Goal: Information Seeking & Learning: Compare options

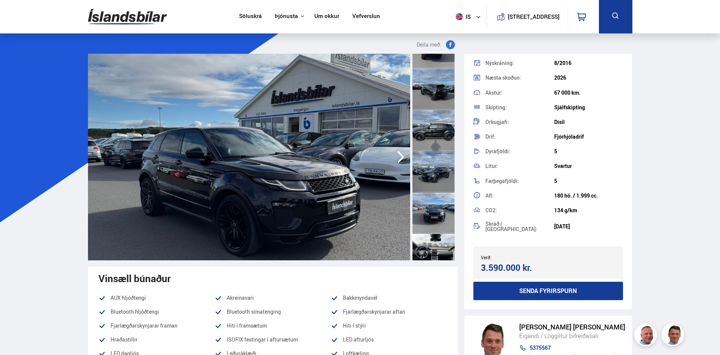
scroll to position [200, 0]
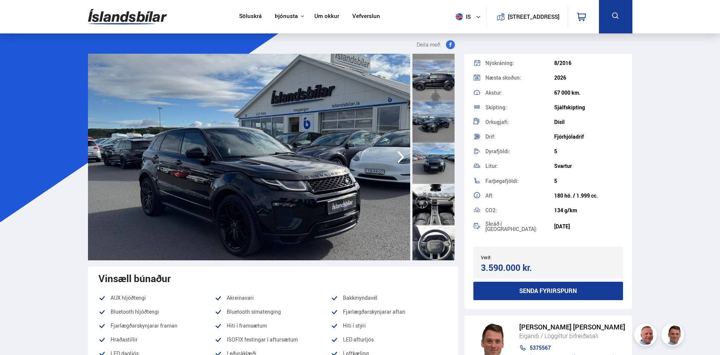
click at [435, 198] on div at bounding box center [433, 204] width 42 height 41
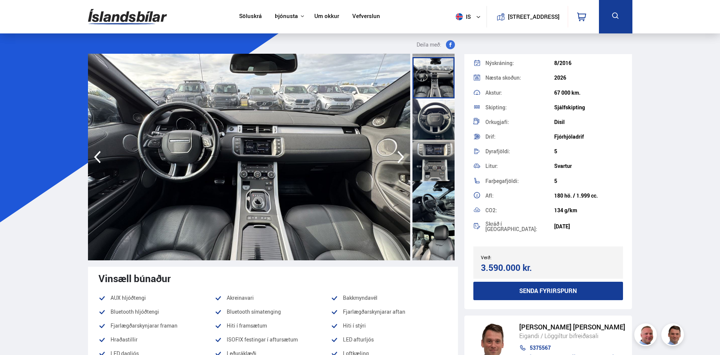
scroll to position [351, 0]
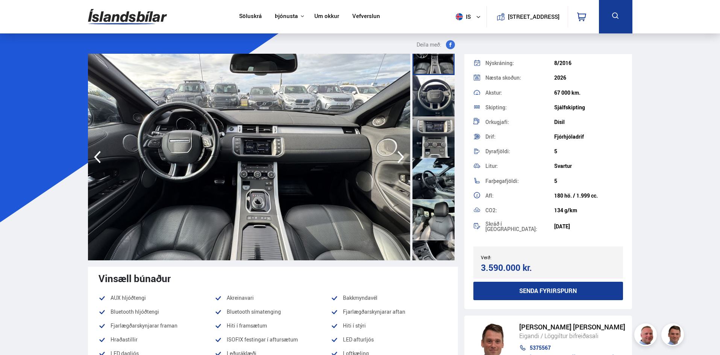
click at [432, 220] on div at bounding box center [433, 219] width 42 height 41
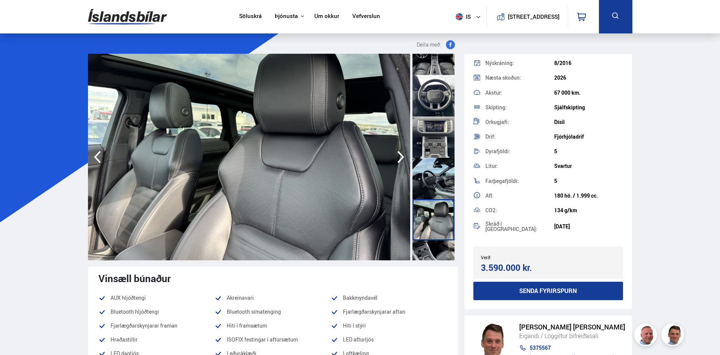
scroll to position [401, 0]
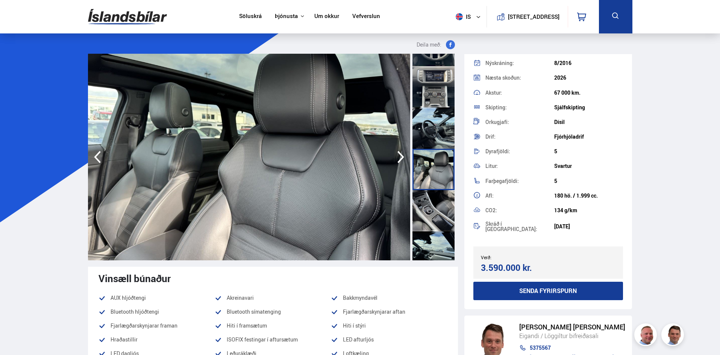
click at [432, 220] on div at bounding box center [433, 210] width 42 height 41
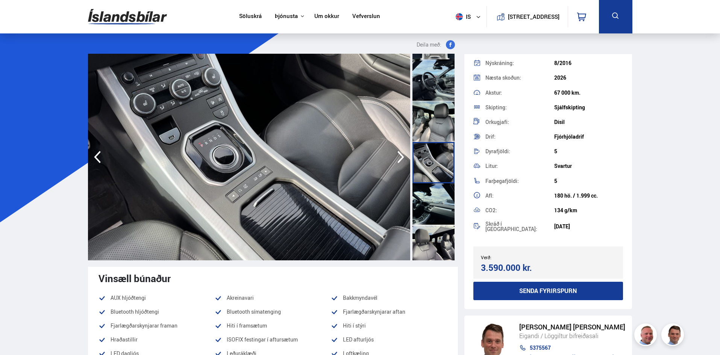
scroll to position [451, 0]
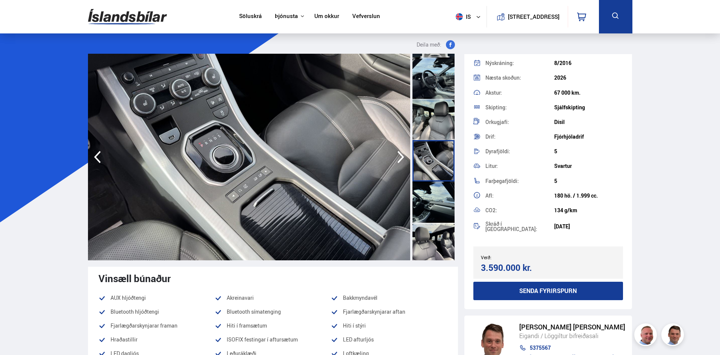
click at [432, 214] on div at bounding box center [433, 202] width 42 height 41
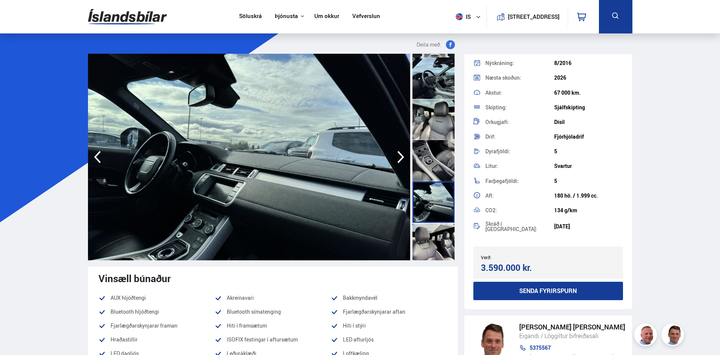
scroll to position [501, 0]
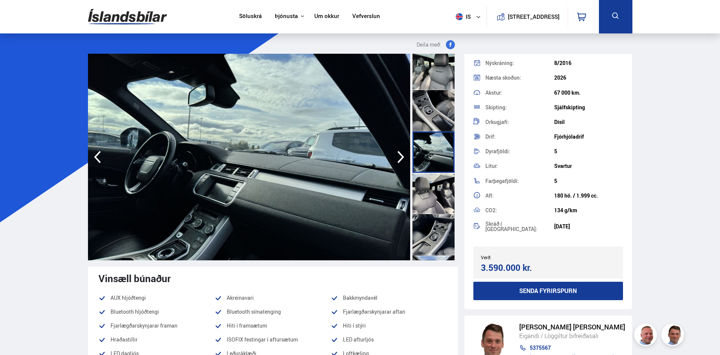
click at [429, 204] on div at bounding box center [433, 193] width 42 height 41
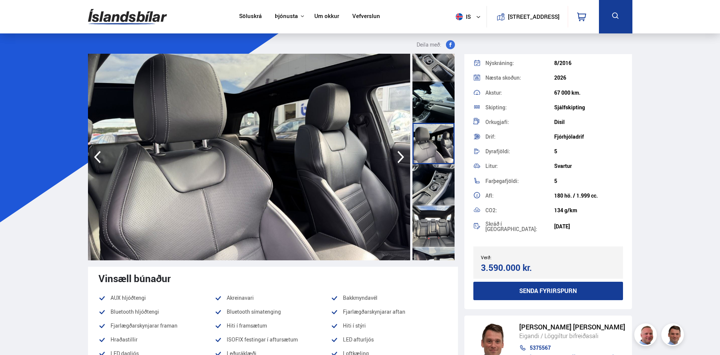
scroll to position [552, 0]
click at [430, 219] on div at bounding box center [433, 225] width 42 height 41
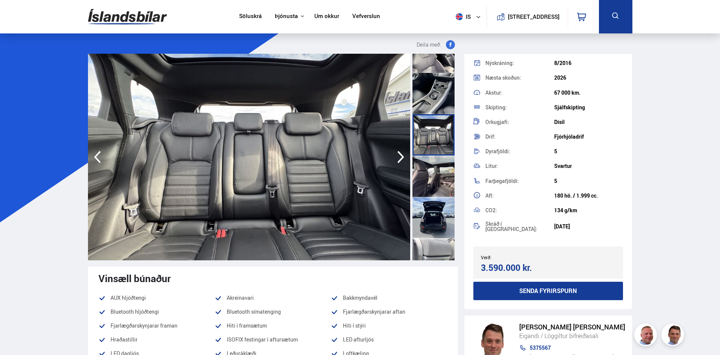
scroll to position [652, 0]
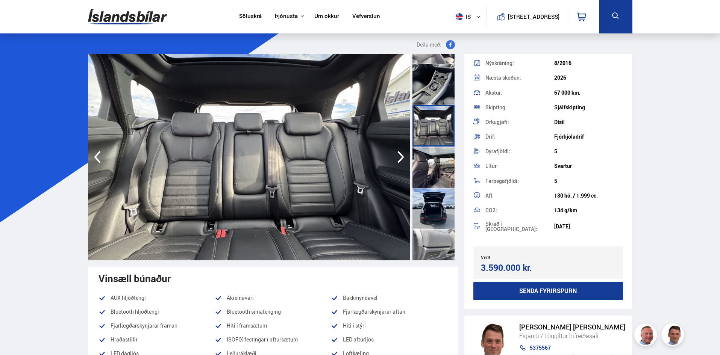
click at [432, 181] on div at bounding box center [433, 167] width 42 height 41
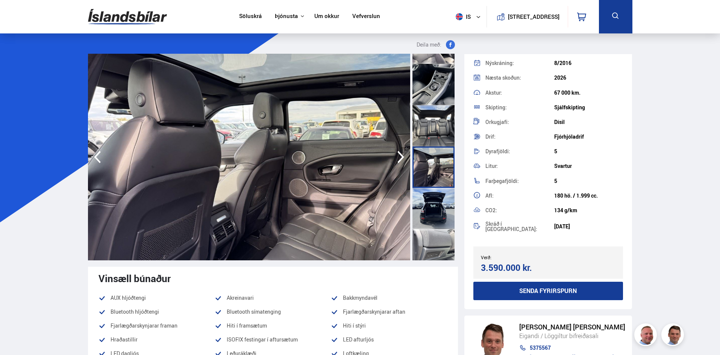
click at [434, 201] on div at bounding box center [433, 208] width 42 height 41
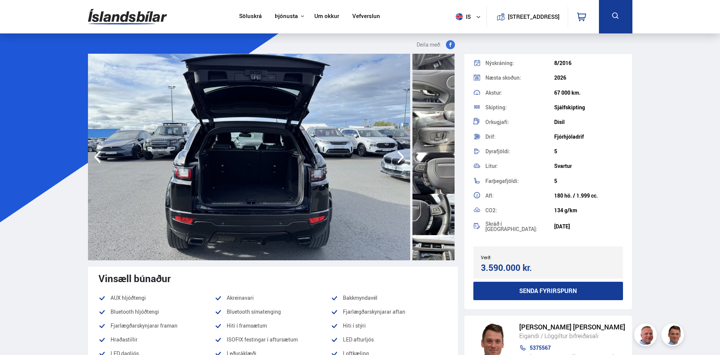
scroll to position [902, 0]
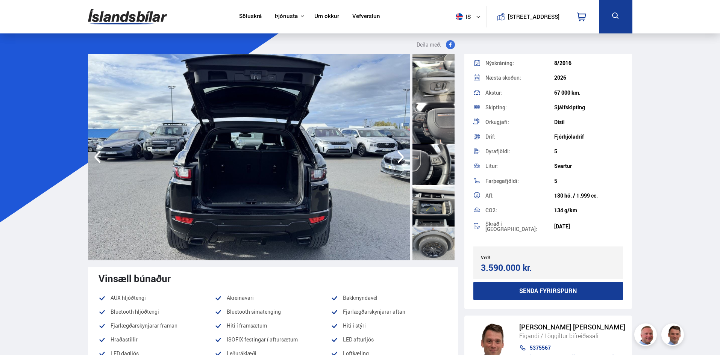
click at [436, 175] on div at bounding box center [433, 164] width 42 height 41
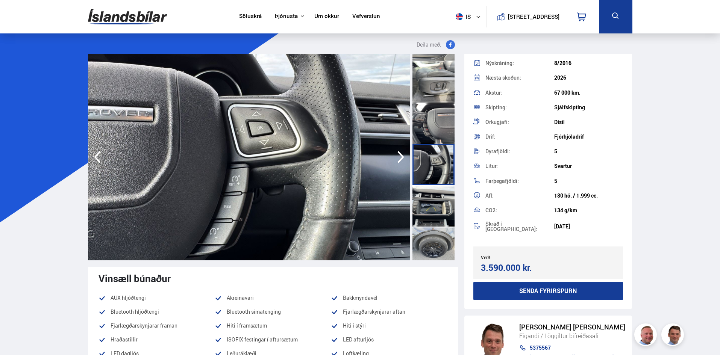
click at [433, 136] on div at bounding box center [433, 123] width 42 height 41
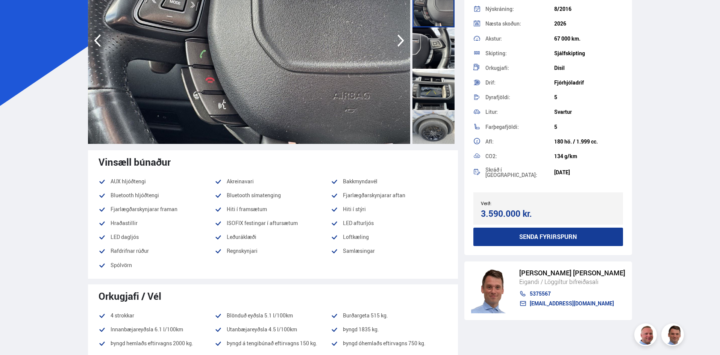
scroll to position [0, 0]
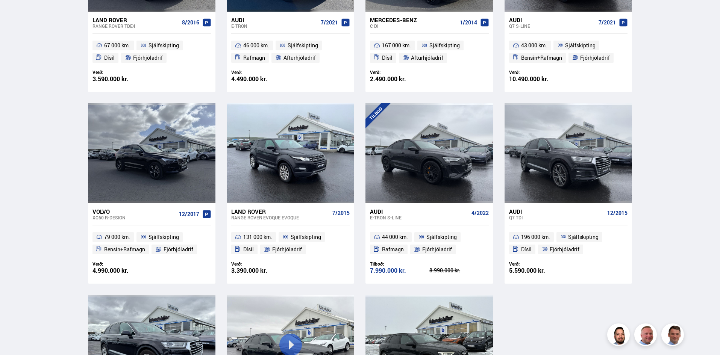
scroll to position [222, 0]
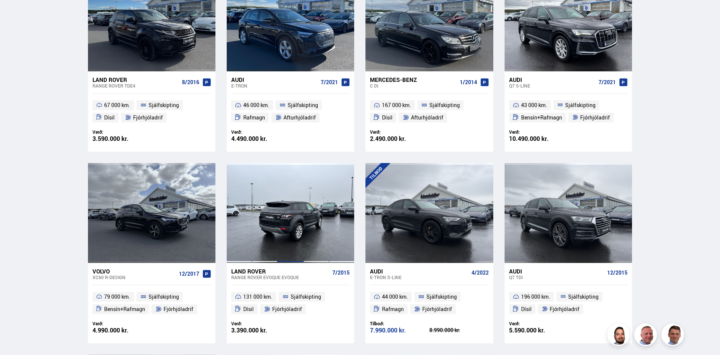
click at [284, 212] on div at bounding box center [290, 213] width 26 height 100
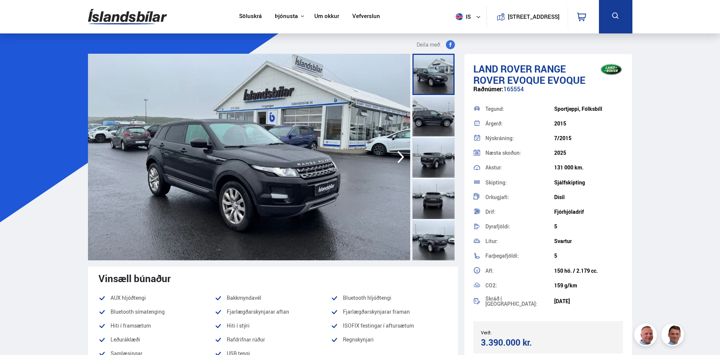
click at [404, 158] on icon "button" at bounding box center [400, 157] width 15 height 18
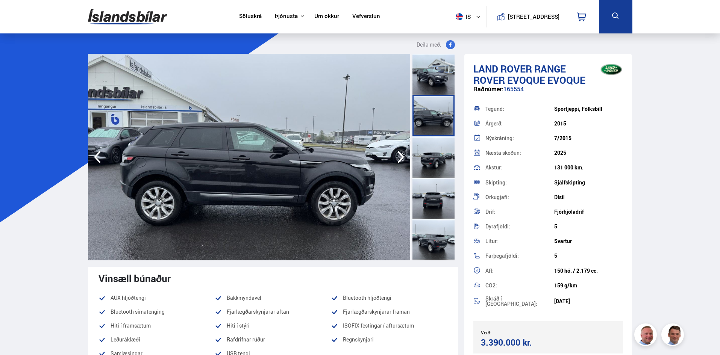
click at [404, 158] on icon "button" at bounding box center [400, 157] width 15 height 18
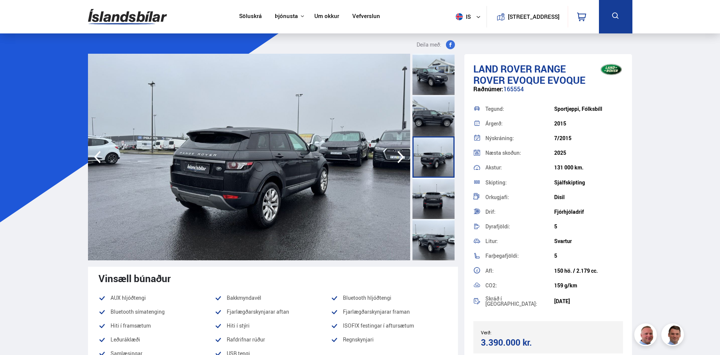
click at [404, 158] on icon "button" at bounding box center [400, 157] width 15 height 18
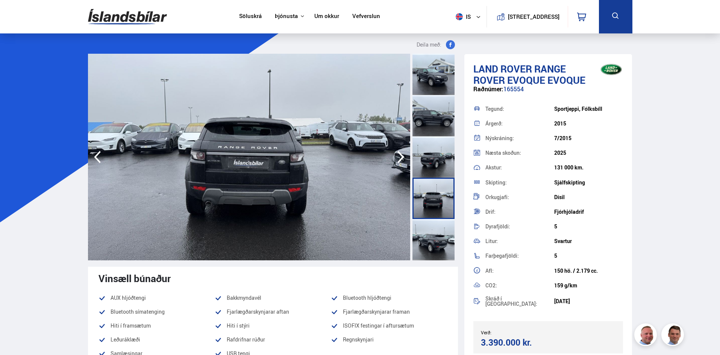
click at [404, 158] on icon "button" at bounding box center [400, 157] width 15 height 18
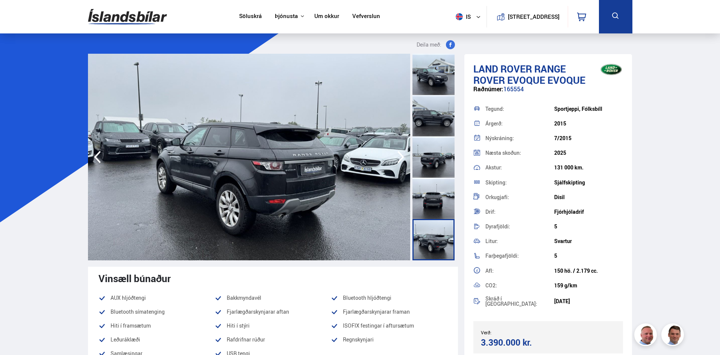
click at [404, 158] on icon "button" at bounding box center [400, 157] width 15 height 18
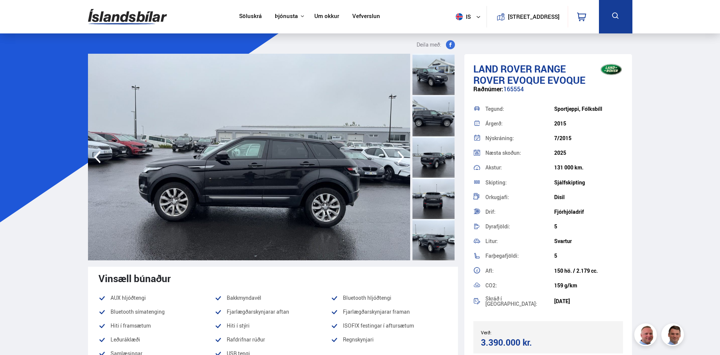
click at [404, 158] on icon "button" at bounding box center [400, 157] width 15 height 18
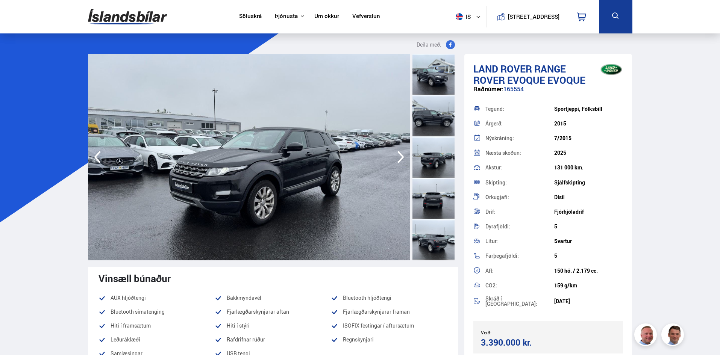
click at [404, 158] on icon "button" at bounding box center [400, 157] width 15 height 18
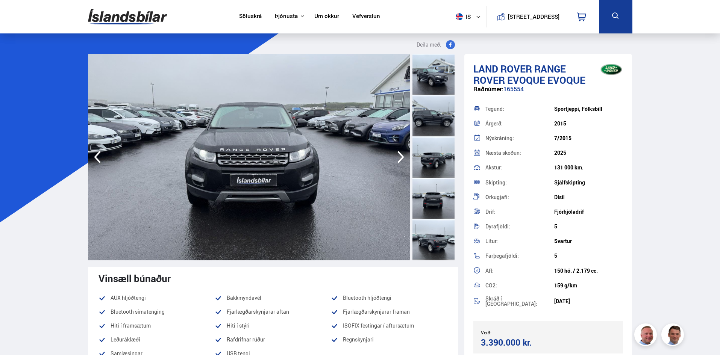
click at [404, 158] on icon "button" at bounding box center [400, 157] width 15 height 18
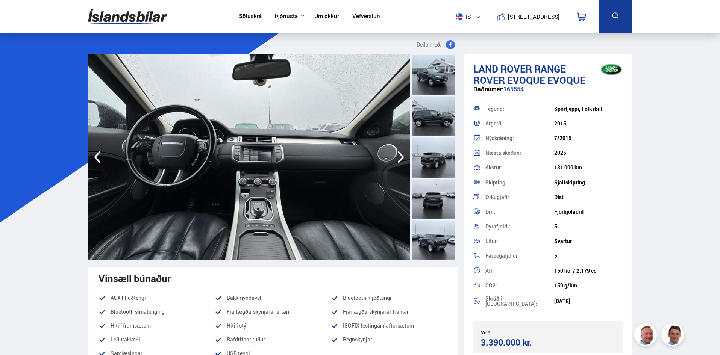
click at [404, 158] on icon "button" at bounding box center [400, 157] width 15 height 18
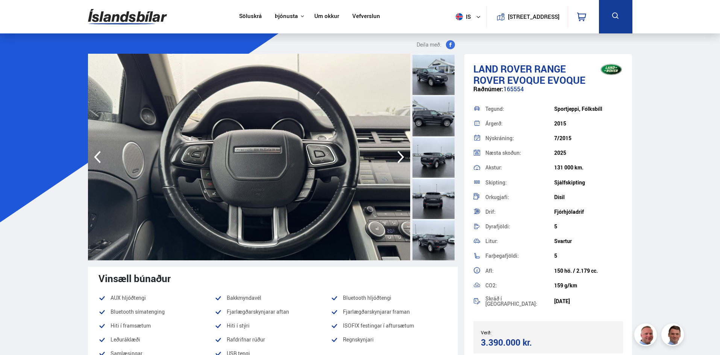
click at [402, 157] on icon "button" at bounding box center [400, 157] width 7 height 12
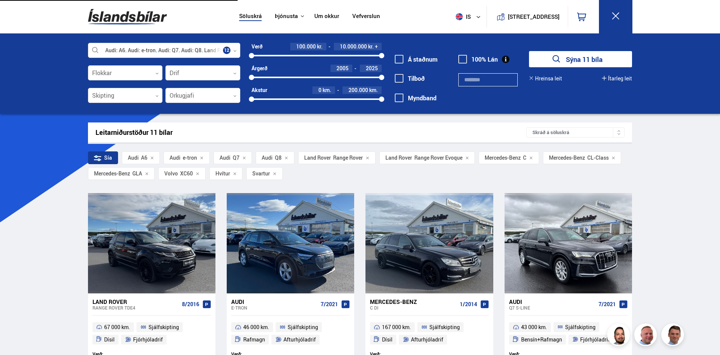
scroll to position [303, 0]
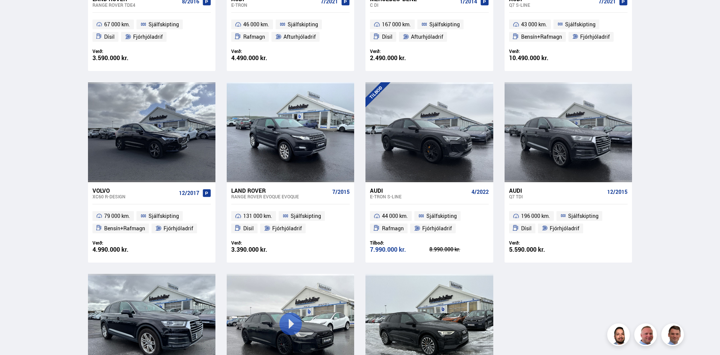
click at [186, 33] on ul "67 000 km. Sjálfskipting Dísil Fjórhjóladrif" at bounding box center [151, 31] width 127 height 36
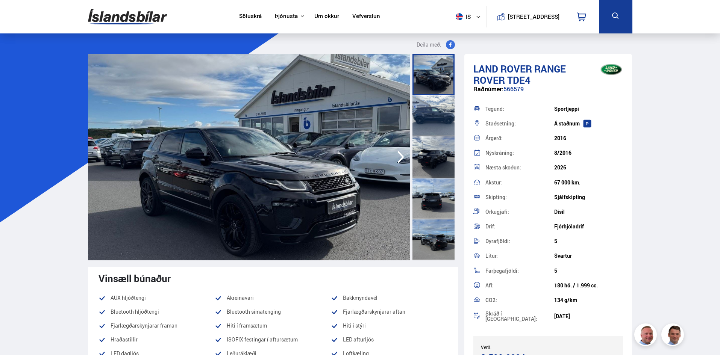
click at [95, 149] on img at bounding box center [249, 157] width 322 height 207
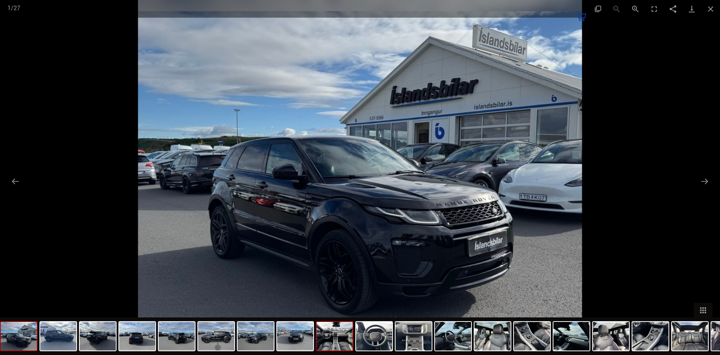
click at [344, 343] on img at bounding box center [335, 336] width 36 height 29
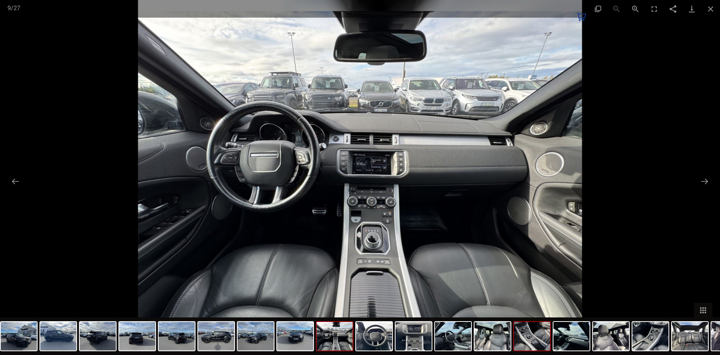
click at [536, 339] on img at bounding box center [532, 336] width 36 height 29
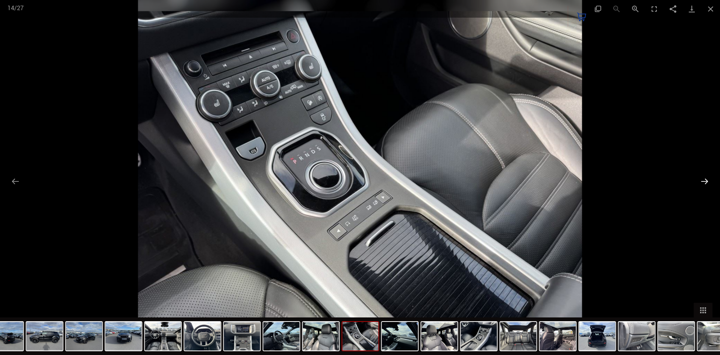
click at [706, 180] on button "Next slide" at bounding box center [705, 181] width 16 height 15
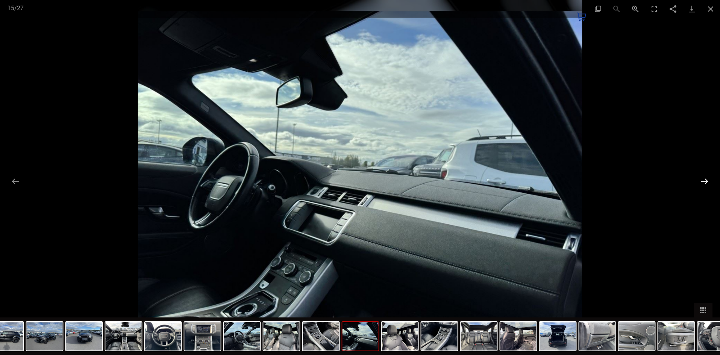
click at [706, 180] on button "Next slide" at bounding box center [705, 181] width 16 height 15
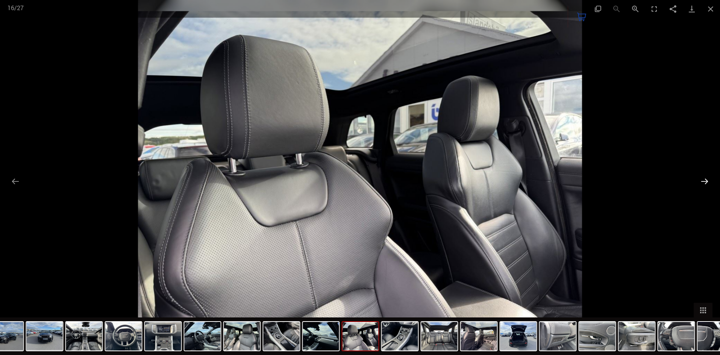
click at [706, 180] on button "Next slide" at bounding box center [705, 181] width 16 height 15
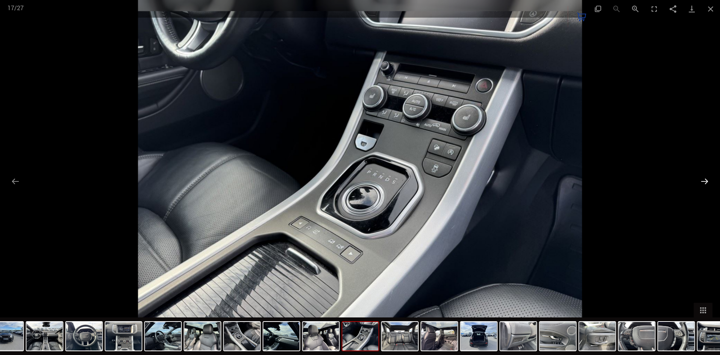
click at [706, 180] on button "Next slide" at bounding box center [705, 181] width 16 height 15
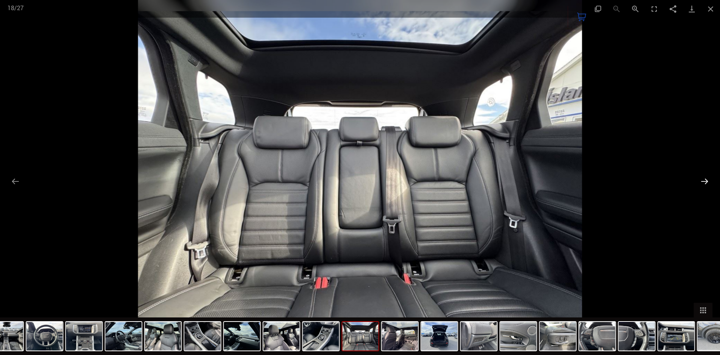
click at [705, 180] on button "Next slide" at bounding box center [705, 181] width 16 height 15
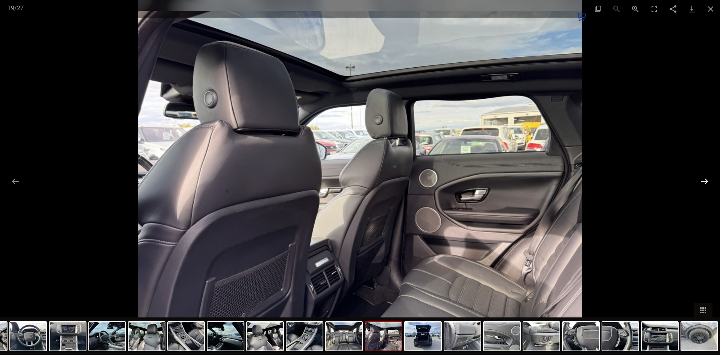
click at [705, 180] on button "Next slide" at bounding box center [705, 181] width 16 height 15
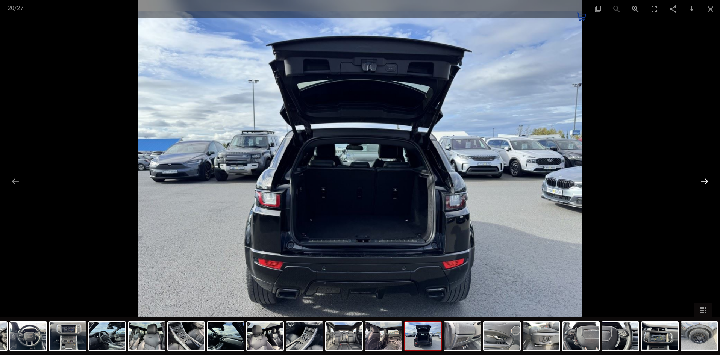
click at [705, 180] on button "Next slide" at bounding box center [705, 181] width 16 height 15
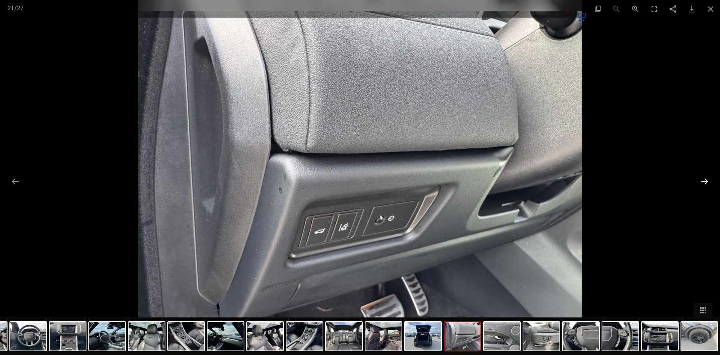
click at [705, 180] on button "Next slide" at bounding box center [705, 181] width 16 height 15
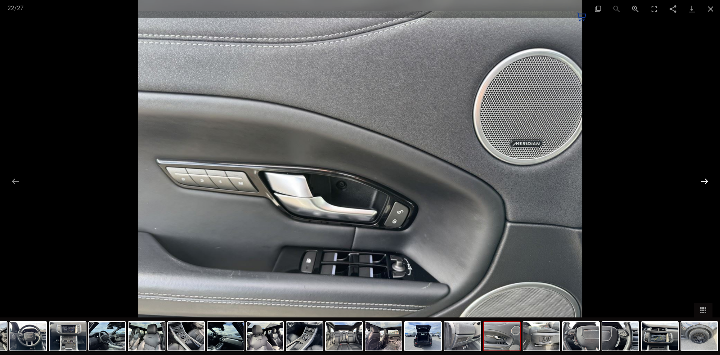
click at [705, 180] on button "Next slide" at bounding box center [705, 181] width 16 height 15
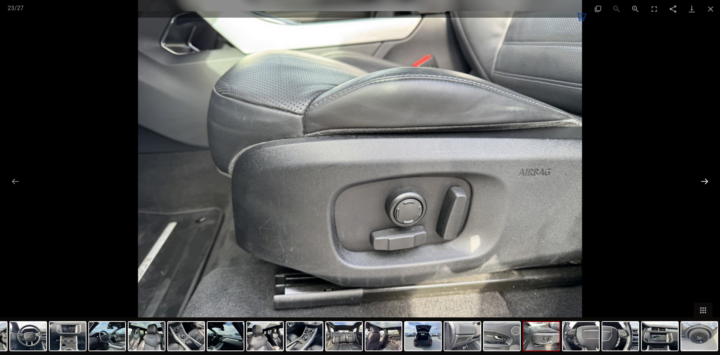
click at [705, 180] on button "Next slide" at bounding box center [705, 181] width 16 height 15
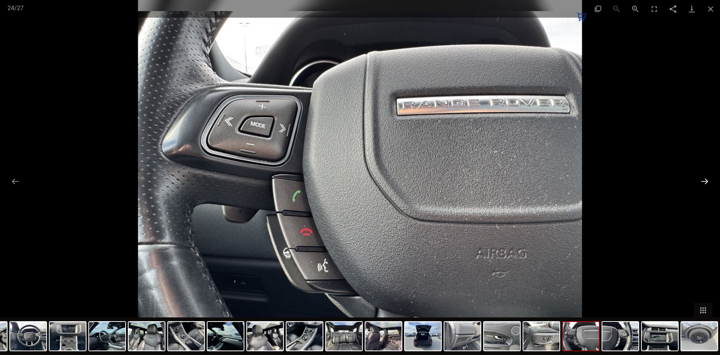
click at [705, 180] on button "Next slide" at bounding box center [705, 181] width 16 height 15
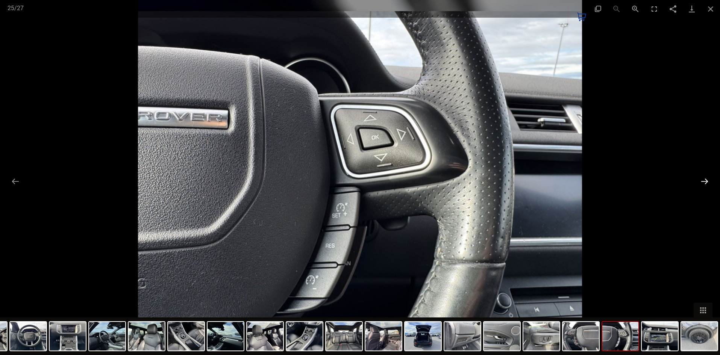
click at [705, 180] on button "Next slide" at bounding box center [705, 181] width 16 height 15
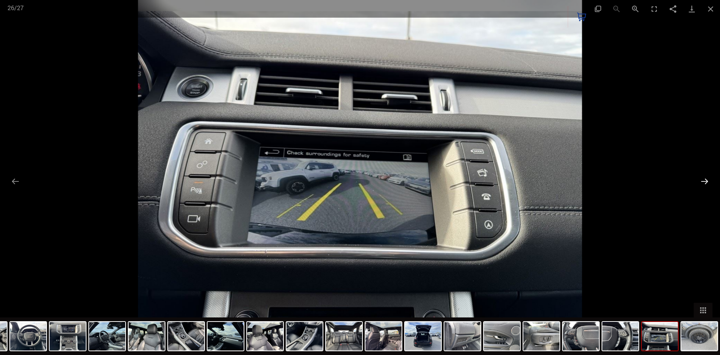
click at [705, 180] on button "Next slide" at bounding box center [705, 181] width 16 height 15
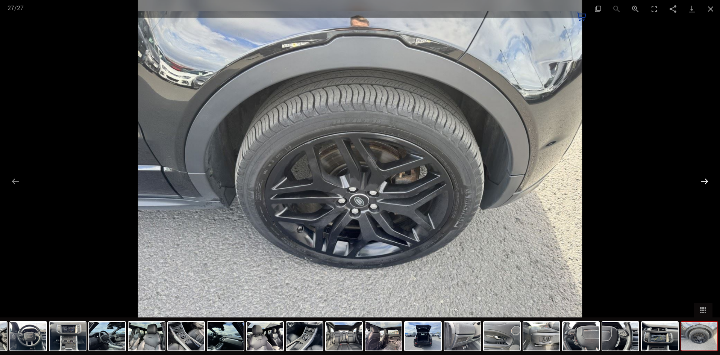
click at [705, 180] on button "Next slide" at bounding box center [705, 181] width 16 height 15
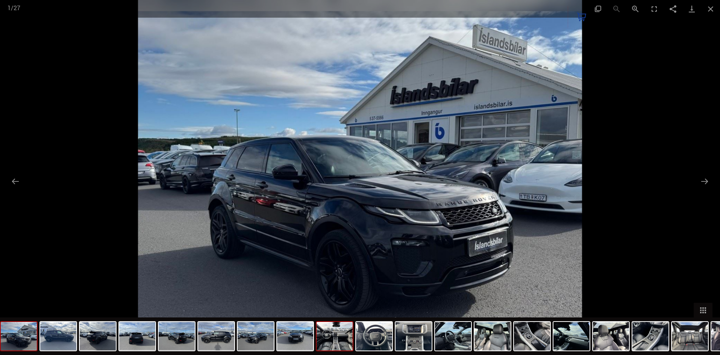
click at [334, 339] on img at bounding box center [335, 336] width 36 height 29
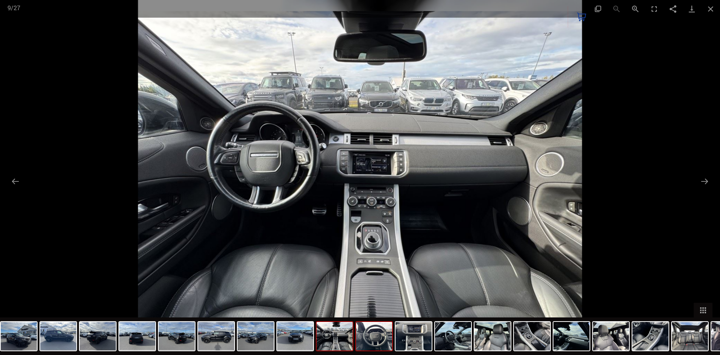
click at [363, 336] on img at bounding box center [374, 336] width 36 height 29
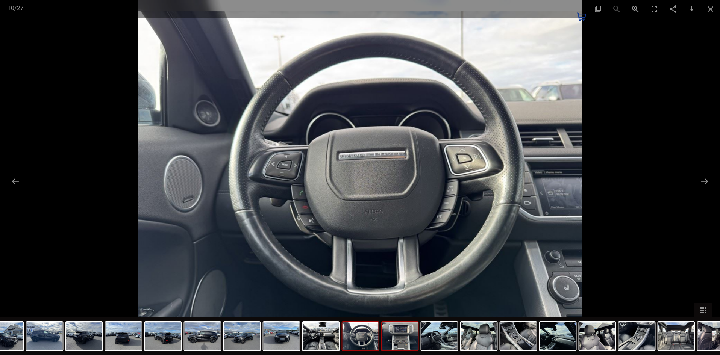
click at [404, 339] on img at bounding box center [400, 336] width 36 height 29
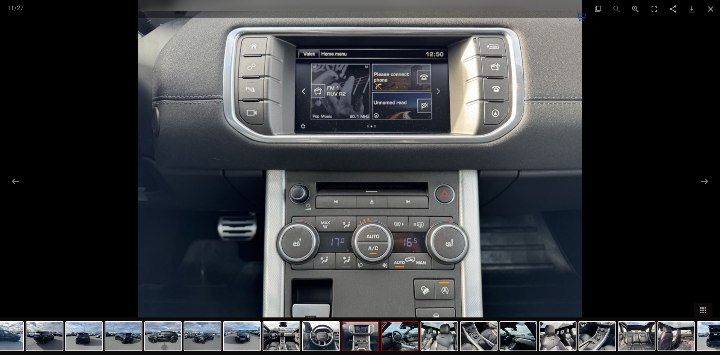
click at [414, 340] on img at bounding box center [400, 336] width 36 height 29
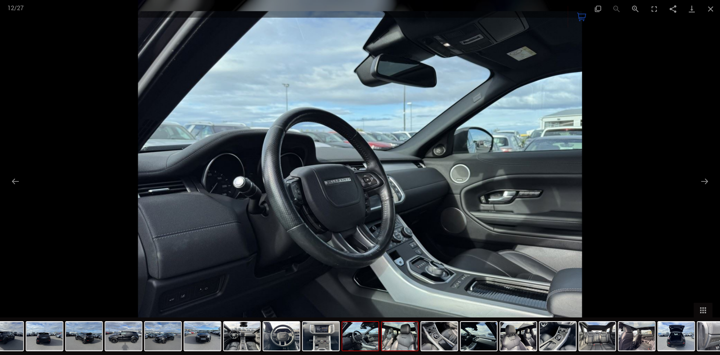
click at [414, 339] on img at bounding box center [400, 336] width 36 height 29
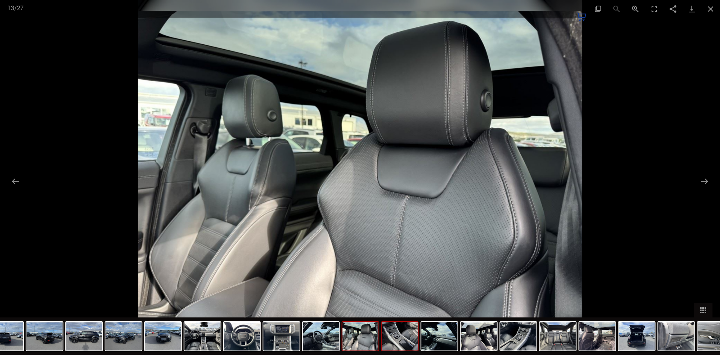
click at [414, 342] on img at bounding box center [400, 336] width 36 height 29
